Goal: Task Accomplishment & Management: Use online tool/utility

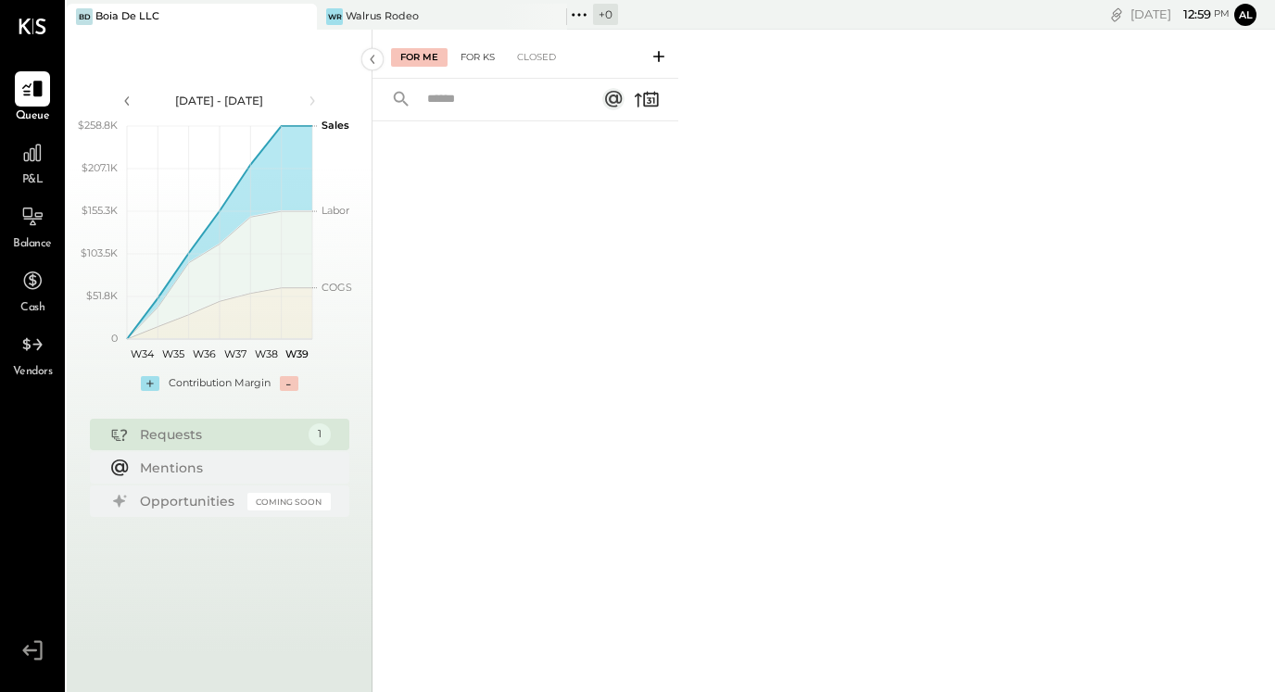
click at [487, 62] on div "For KS" at bounding box center [477, 57] width 53 height 19
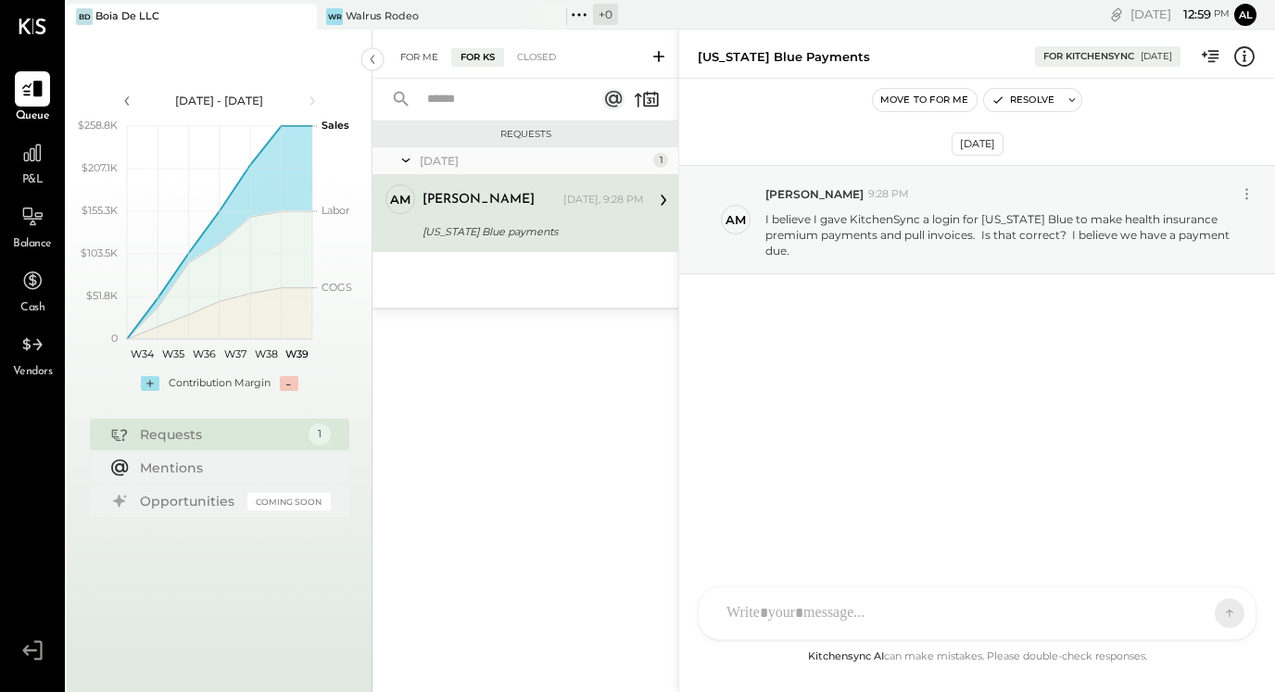
click at [422, 50] on div "For Me" at bounding box center [419, 57] width 57 height 19
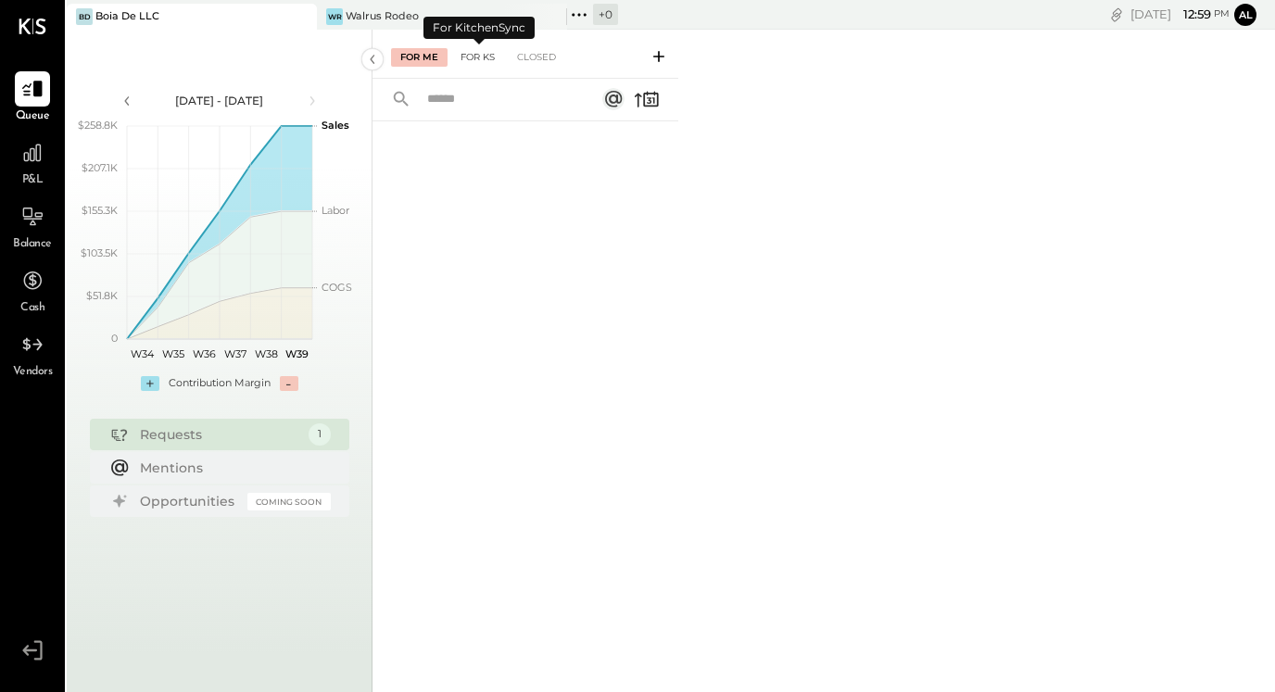
click at [481, 59] on div "For KS" at bounding box center [477, 57] width 53 height 19
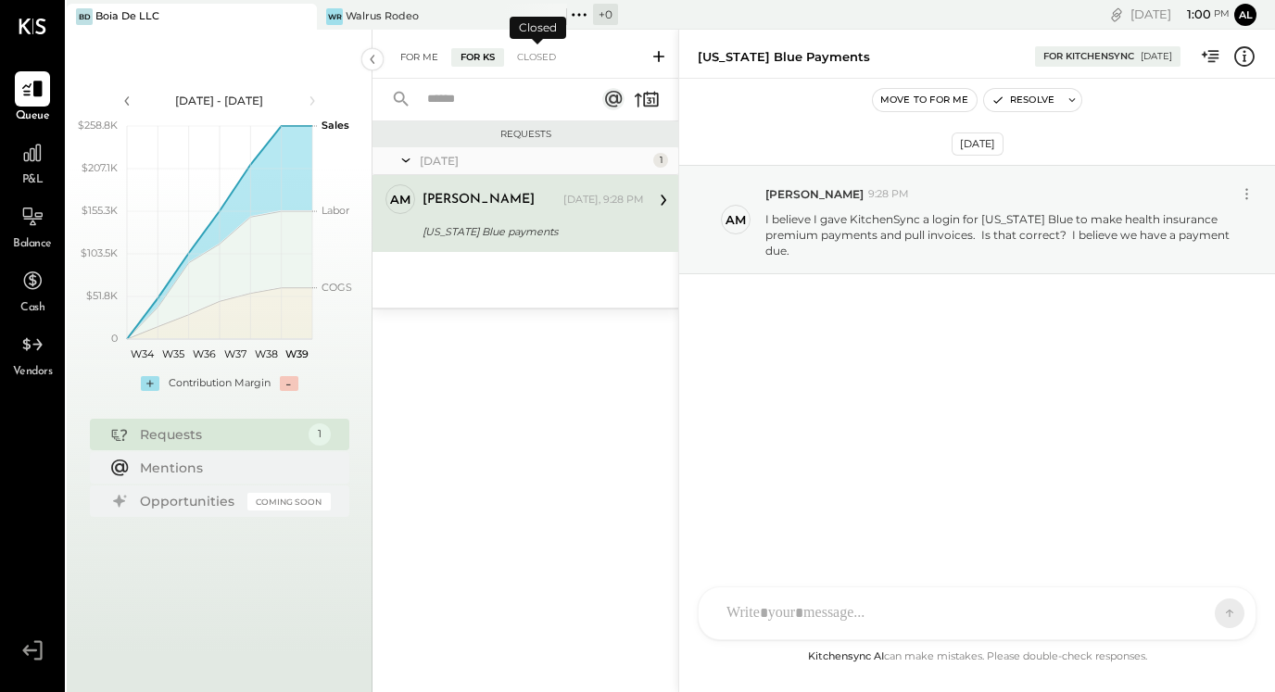
click at [428, 57] on div "For Me" at bounding box center [419, 57] width 57 height 19
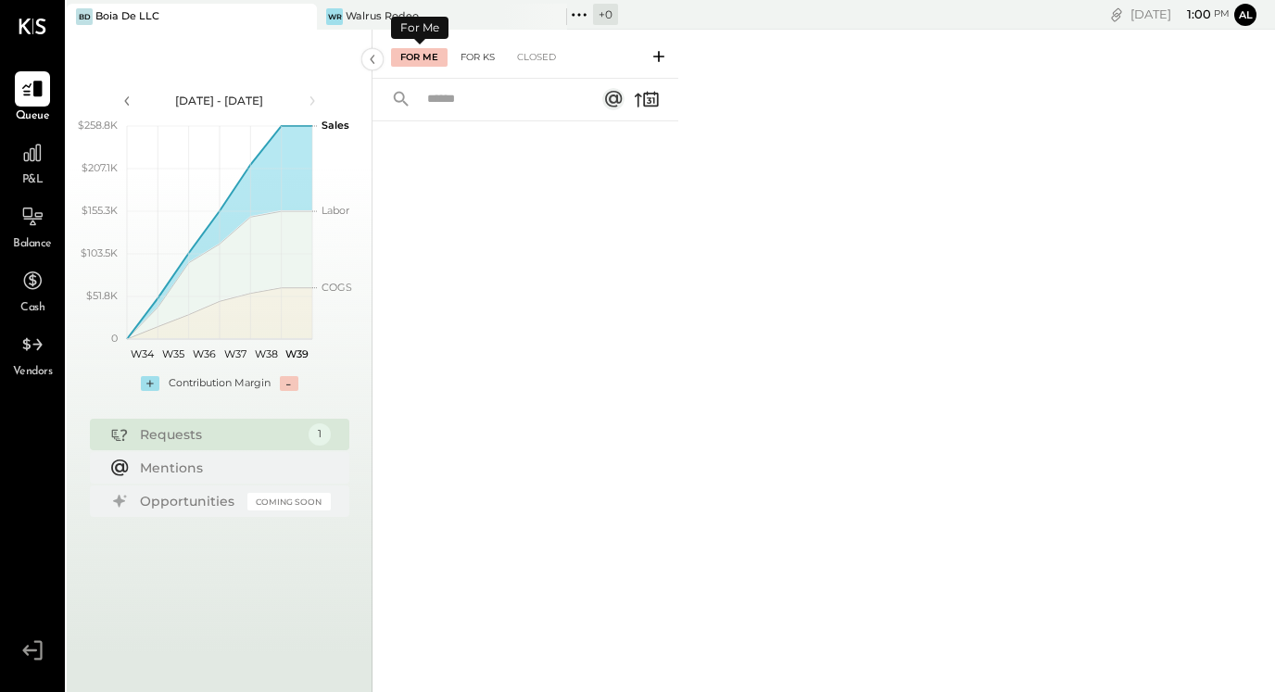
click at [475, 57] on div "For KS" at bounding box center [477, 57] width 53 height 19
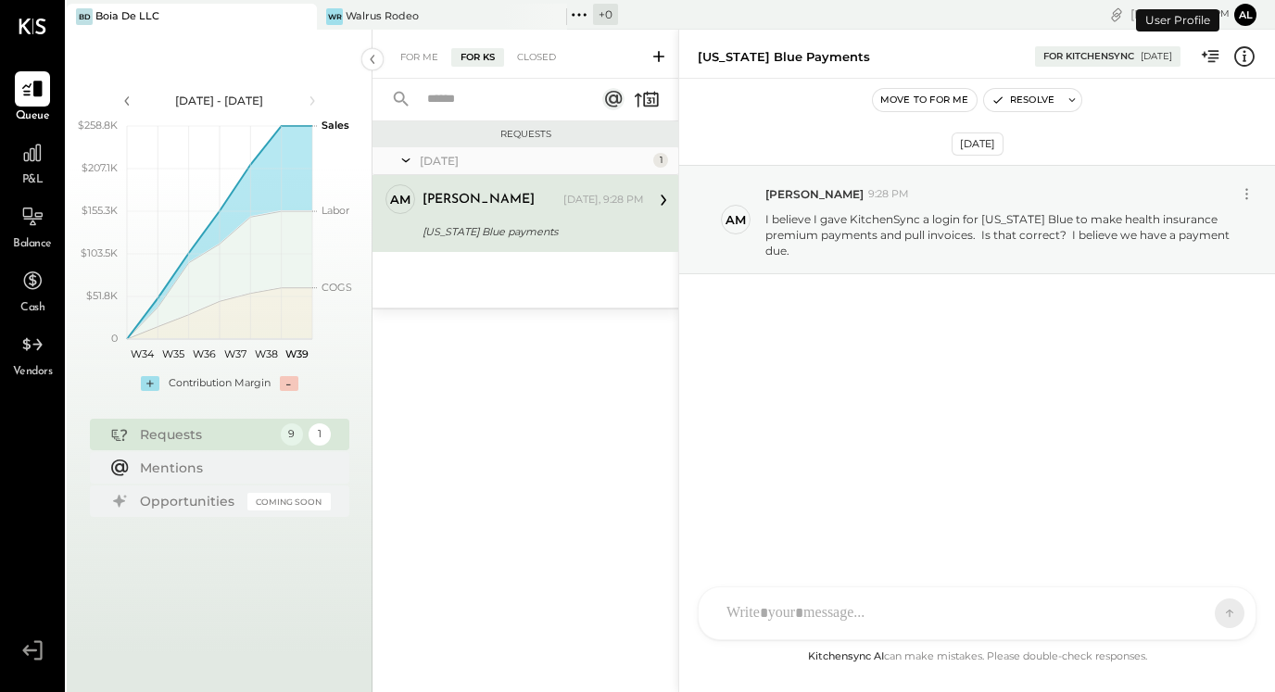
click at [846, 648] on div "Florida Blue payments For KitchenSync 09/22/2025 Move to for me Resolve Sep 21s…" at bounding box center [976, 361] width 597 height 663
click at [844, 634] on div "IB Ilaria Brusaterra GO Gaby Ospina ID Iris Del Rocio Albarrán Millán AM Alex M…" at bounding box center [977, 563] width 559 height 155
